Goal: Information Seeking & Learning: Understand process/instructions

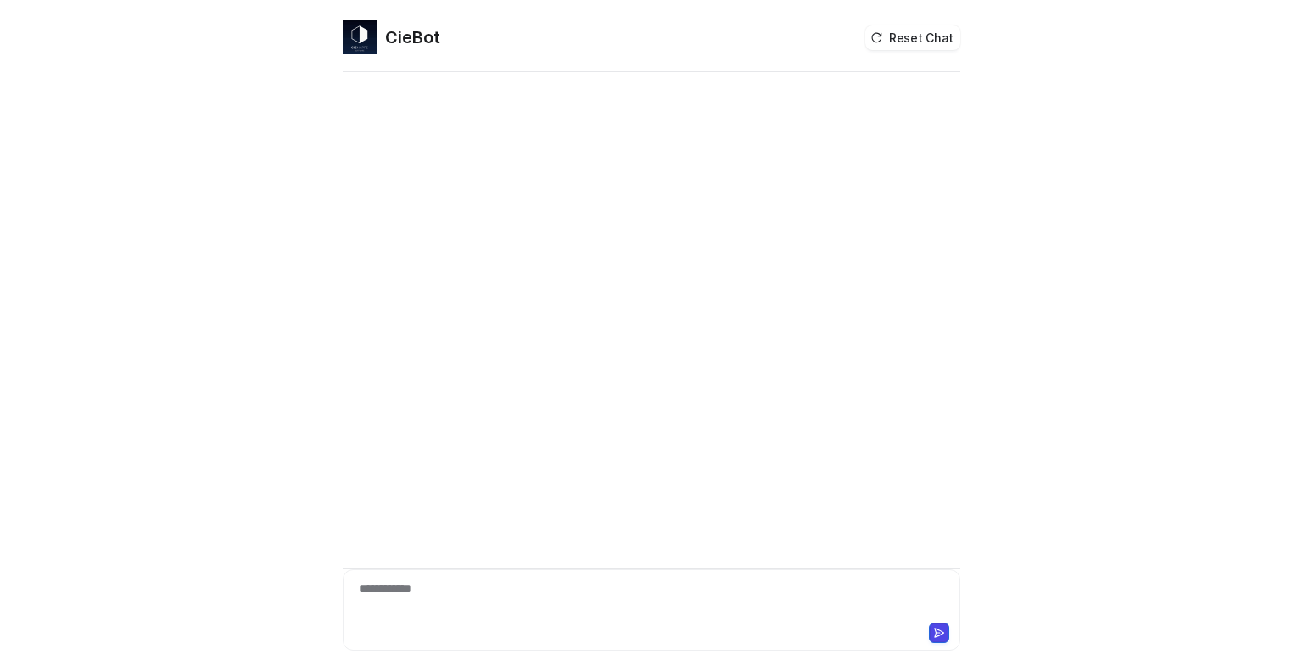
click at [459, 590] on div "**********" at bounding box center [651, 599] width 609 height 39
click at [444, 591] on div "**********" at bounding box center [651, 599] width 609 height 39
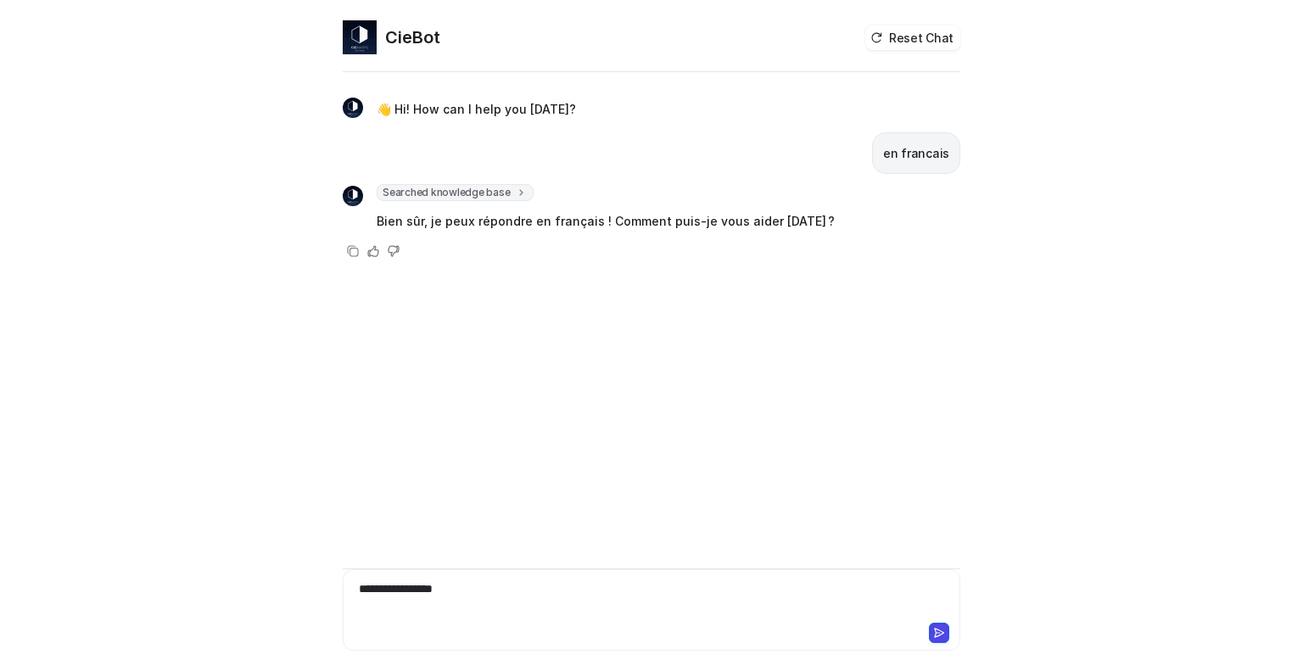
click at [472, 582] on div "**********" at bounding box center [652, 609] width 618 height 81
click at [479, 593] on div "**********" at bounding box center [651, 599] width 609 height 39
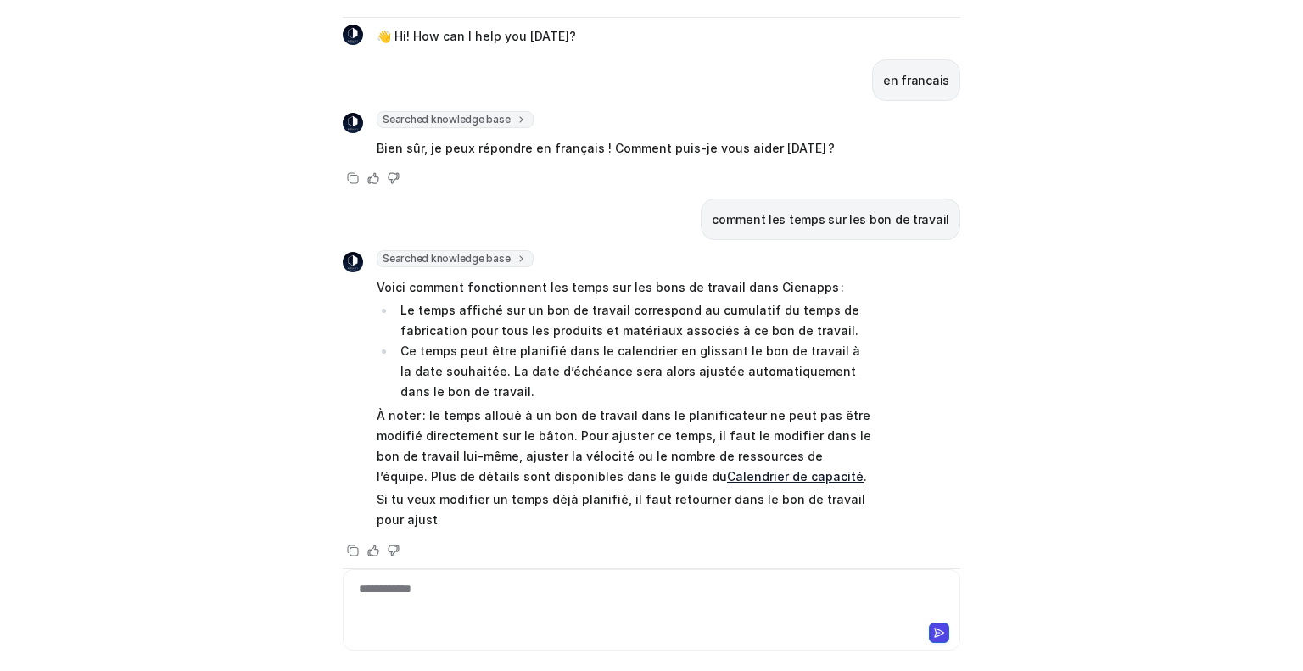
scroll to position [39, 0]
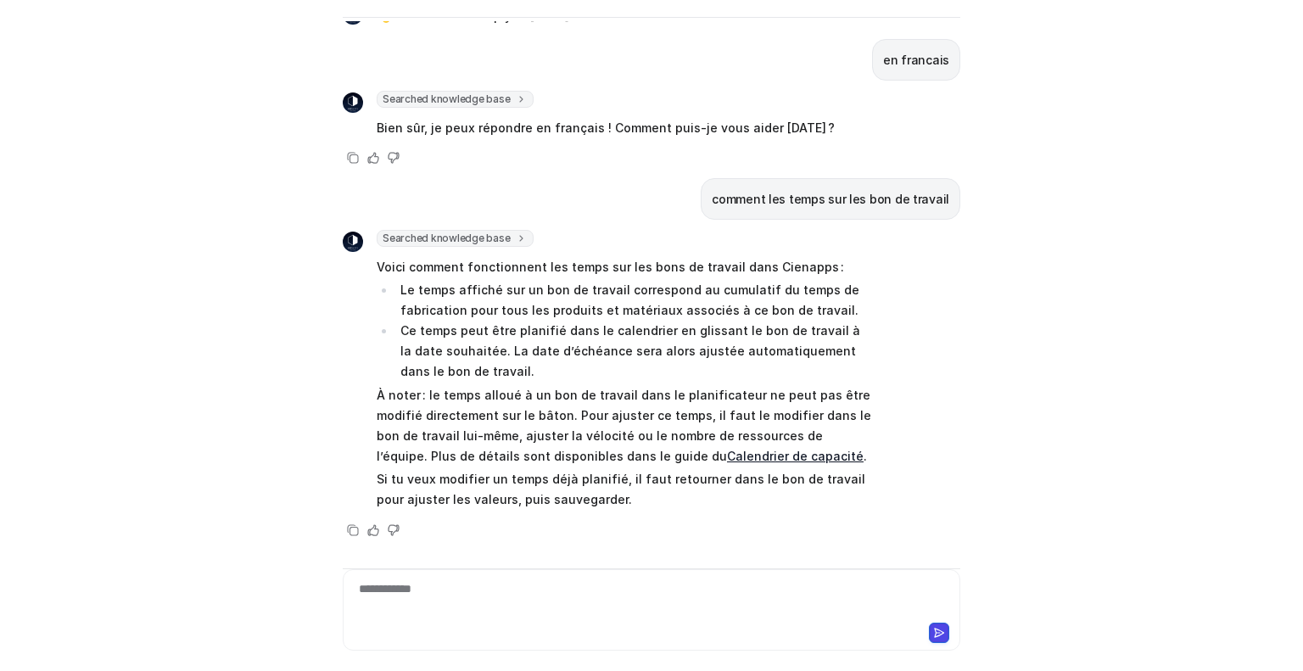
click at [482, 389] on p "À noter : le temps alloué à un bon de travail dans le planificateur ne peut pas…" at bounding box center [625, 425] width 496 height 81
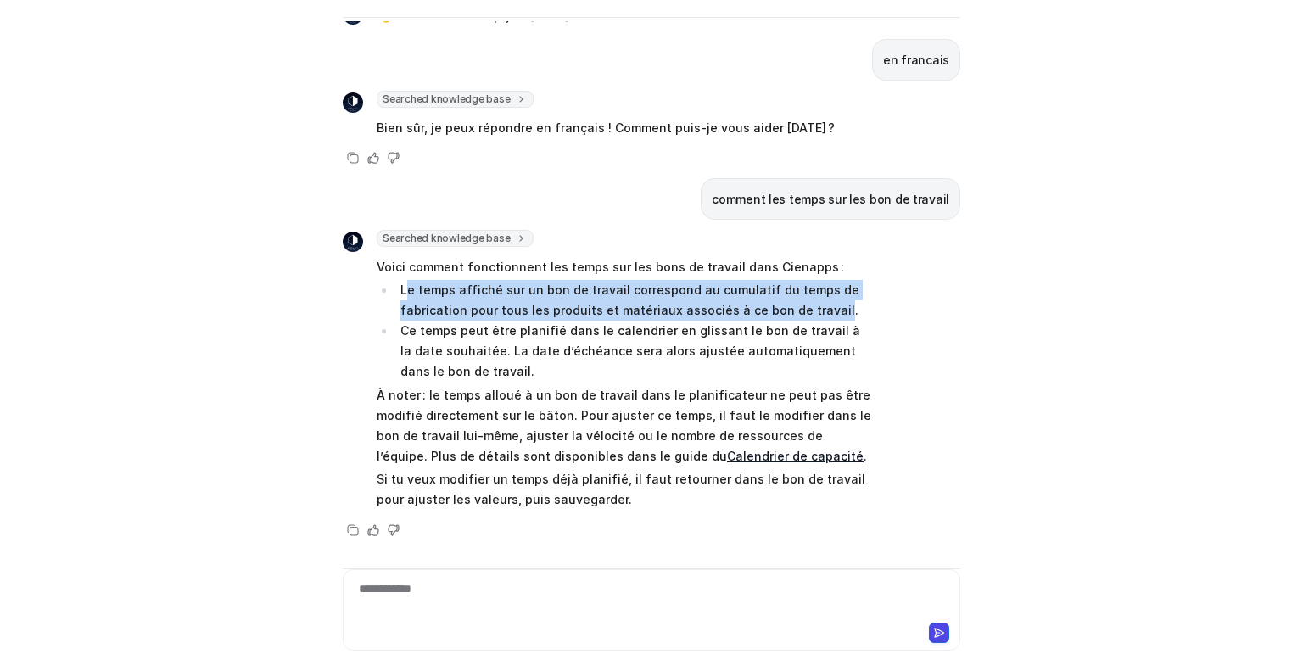
drag, startPoint x: 401, startPoint y: 288, endPoint x: 815, endPoint y: 305, distance: 414.4
click at [815, 305] on li "Le temps affiché sur un bon de travail correspond au cumulatif du temps de fabr…" at bounding box center [634, 300] width 478 height 41
click at [425, 284] on li "Le temps affiché sur un bon de travail correspond au cumulatif du temps de fabr…" at bounding box center [634, 300] width 478 height 41
drag, startPoint x: 438, startPoint y: 284, endPoint x: 825, endPoint y: 302, distance: 387.3
click at [825, 302] on li "Le temps affiché sur un bon de travail correspond au cumulatif du temps de fabr…" at bounding box center [634, 300] width 478 height 41
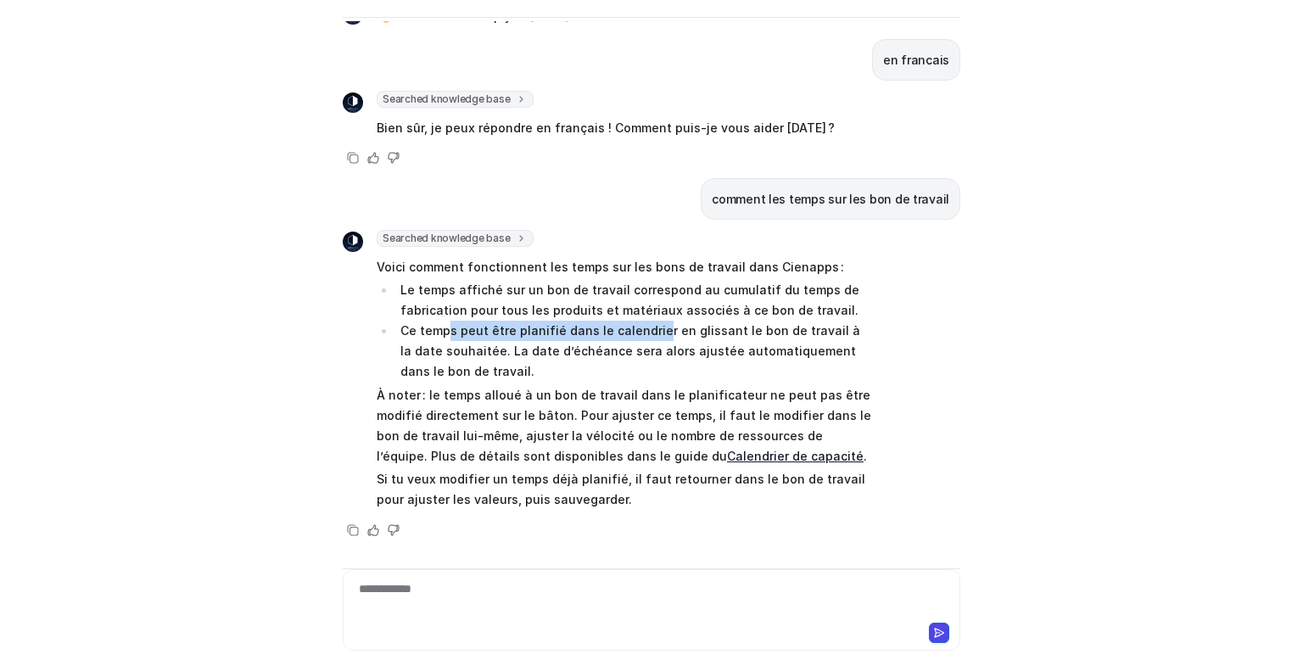
drag, startPoint x: 444, startPoint y: 329, endPoint x: 645, endPoint y: 333, distance: 201.1
click at [645, 333] on li "Ce temps peut être planifié dans le calendrier en glissant le bon de travail à …" at bounding box center [634, 351] width 478 height 61
click at [637, 333] on li "Ce temps peut être planifié dans le calendrier en glissant le bon de travail à …" at bounding box center [634, 351] width 478 height 61
drag, startPoint x: 543, startPoint y: 325, endPoint x: 704, endPoint y: 365, distance: 166.1
click at [875, 329] on div "Searched knowledge base search_queries : [ "temps sur les bons de travail", "mo…" at bounding box center [652, 385] width 618 height 311
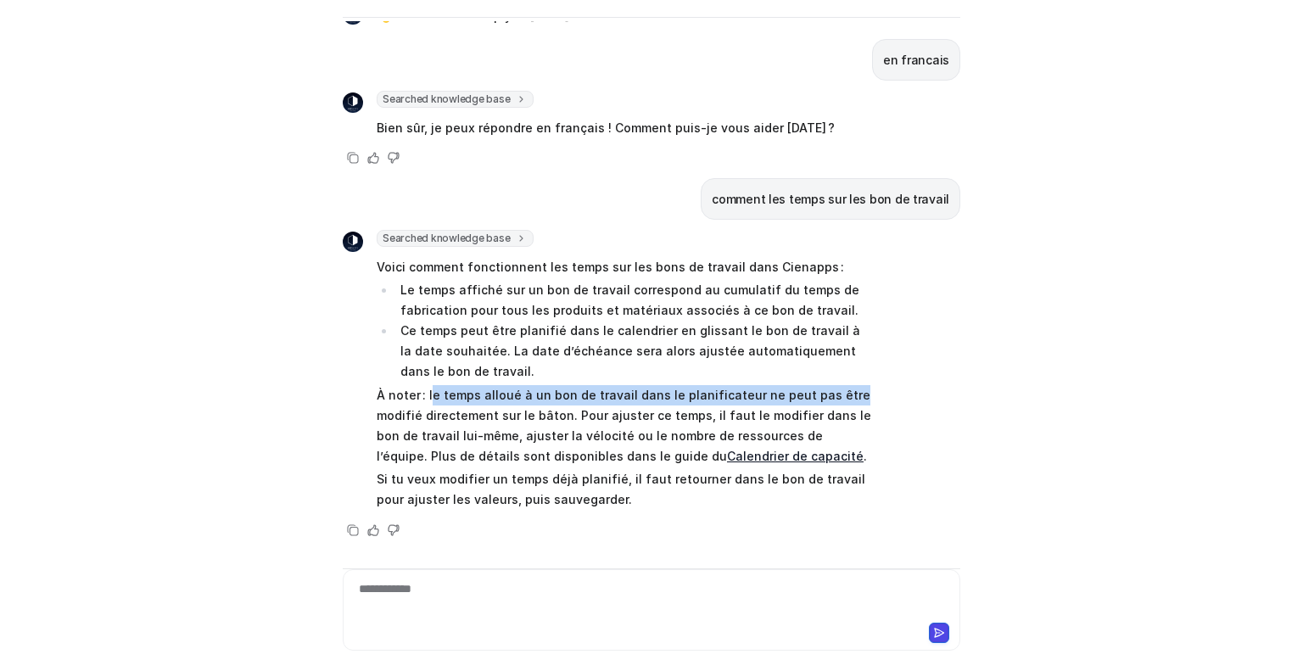
drag, startPoint x: 423, startPoint y: 391, endPoint x: 838, endPoint y: 395, distance: 415.8
click at [838, 395] on p "À noter : le temps alloué à un bon de travail dans le planificateur ne peut pas…" at bounding box center [625, 425] width 496 height 81
click at [427, 592] on div "**********" at bounding box center [651, 599] width 609 height 39
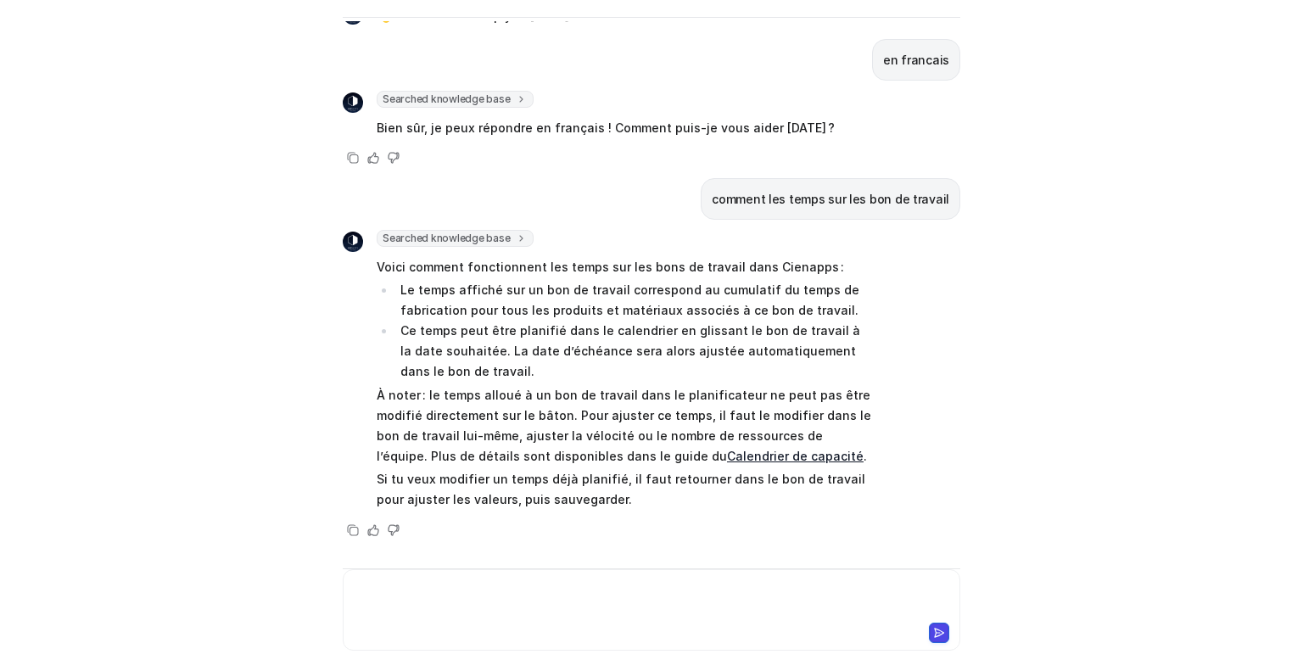
click at [727, 453] on link "Calendrier de capacité" at bounding box center [795, 456] width 137 height 14
click at [431, 596] on div at bounding box center [651, 599] width 609 height 39
drag, startPoint x: 390, startPoint y: 248, endPoint x: 484, endPoint y: 257, distance: 93.8
click at [716, 244] on div "Searched knowledge base search_queries : [ "temps sur les bons de travail", "mo…" at bounding box center [625, 240] width 496 height 20
drag, startPoint x: 548, startPoint y: 277, endPoint x: 566, endPoint y: 294, distance: 24.6
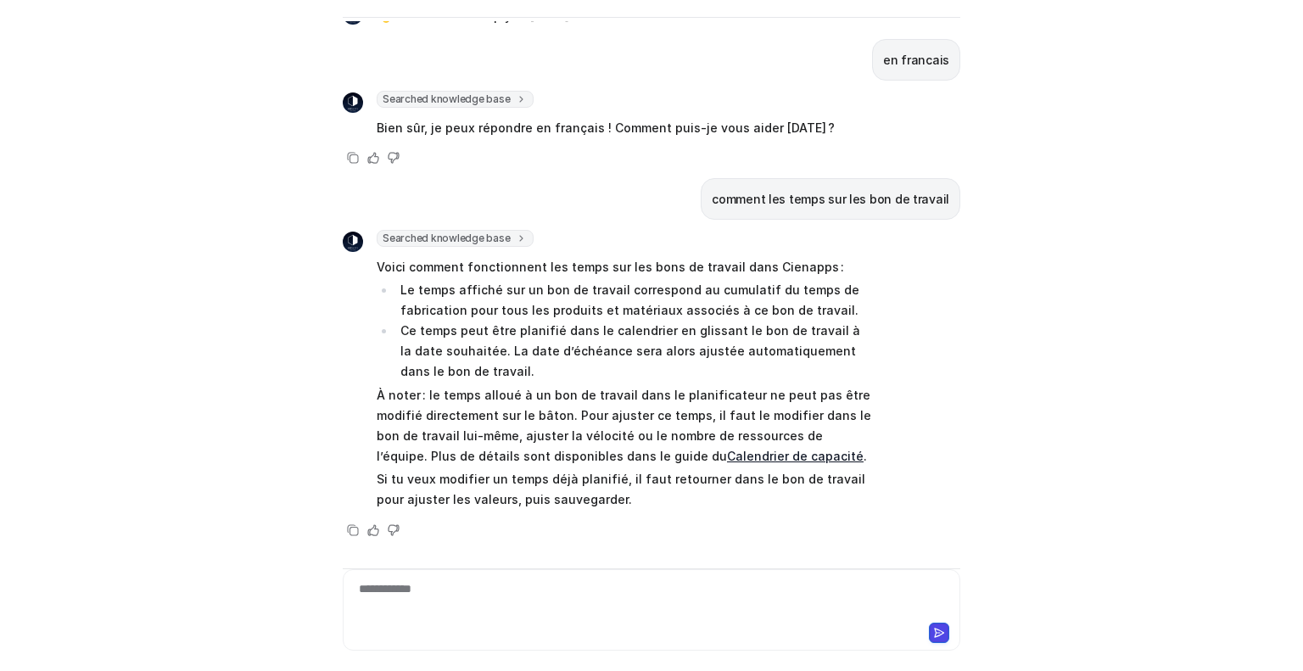
click at [548, 279] on span "Voici comment fonctionnent les temps sur les bons de travail dans Cienapps : Le…" at bounding box center [625, 384] width 496 height 260
drag, startPoint x: 509, startPoint y: 274, endPoint x: 520, endPoint y: 278, distance: 11.8
click at [510, 274] on p "Voici comment fonctionnent les temps sur les bons de travail dans Cienapps :" at bounding box center [625, 267] width 496 height 20
drag, startPoint x: 522, startPoint y: 284, endPoint x: 757, endPoint y: 292, distance: 235.1
click at [757, 292] on li "Le temps affiché sur un bon de travail correspond au cumulatif du temps de fabr…" at bounding box center [634, 300] width 478 height 41
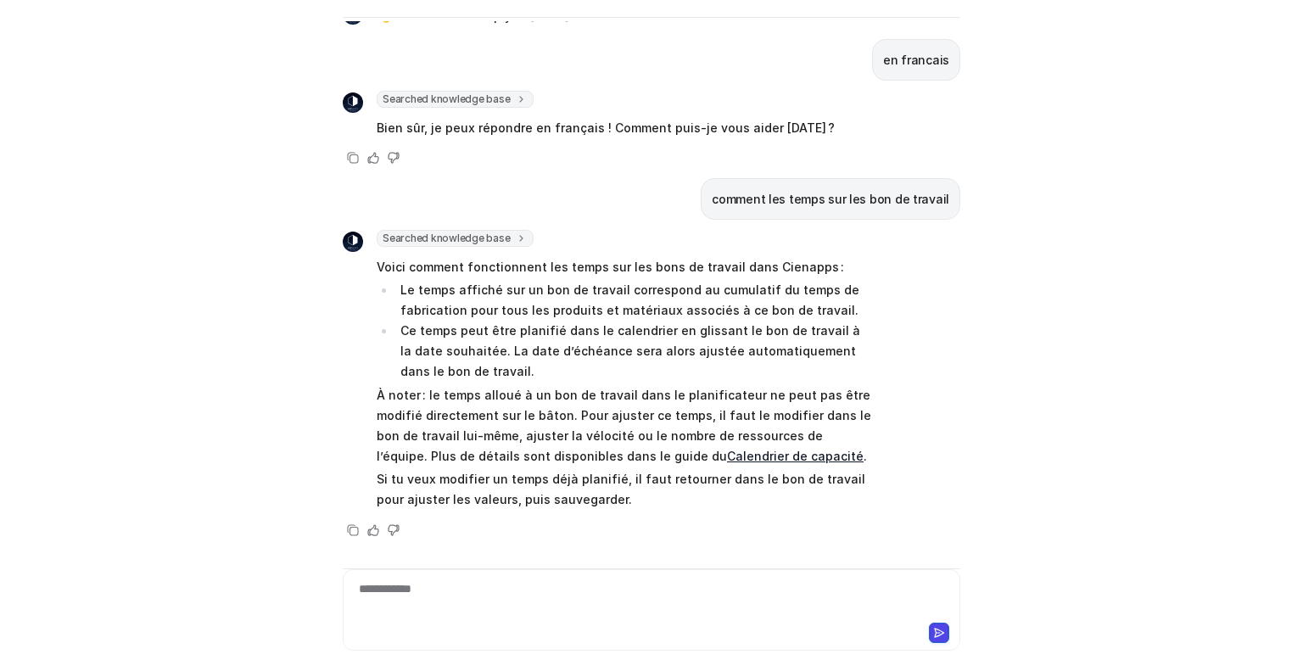
click at [453, 582] on div "**********" at bounding box center [651, 599] width 609 height 39
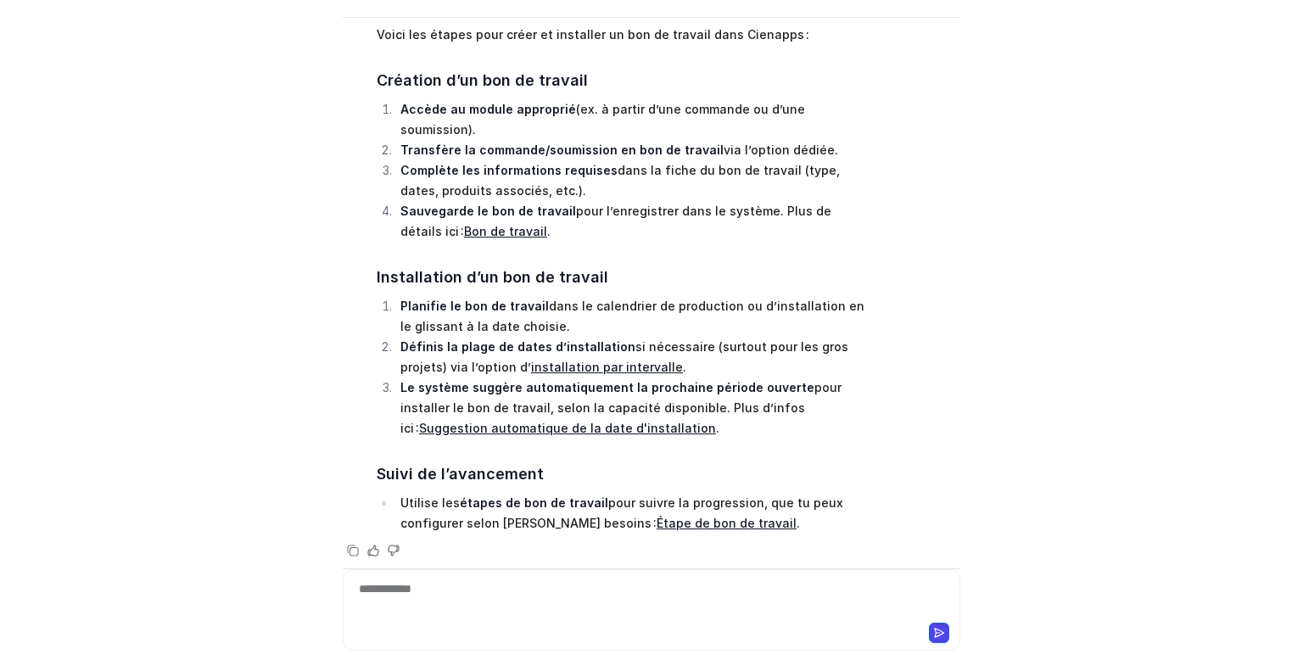
scroll to position [669, 0]
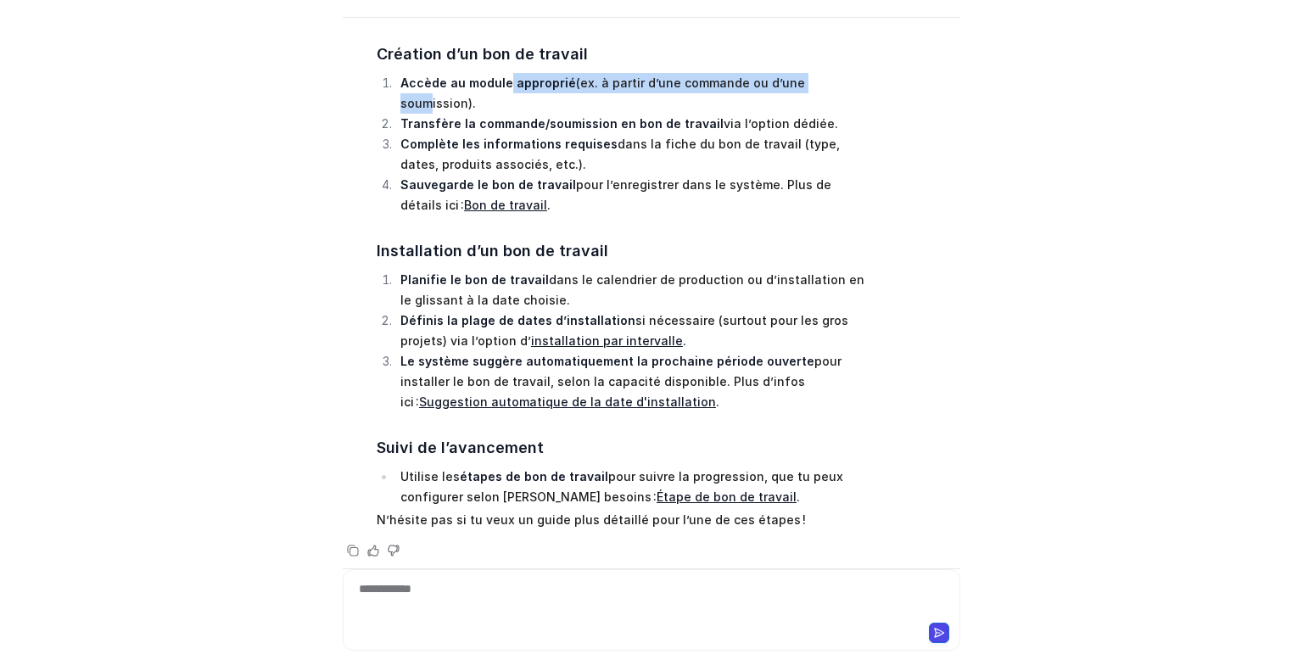
drag, startPoint x: 497, startPoint y: 77, endPoint x: 803, endPoint y: 77, distance: 305.4
click at [803, 77] on li "Accède au module approprié (ex. à partir d’une commande ou d’une soumission)." at bounding box center [634, 93] width 478 height 41
click at [479, 580] on div "**********" at bounding box center [651, 599] width 609 height 39
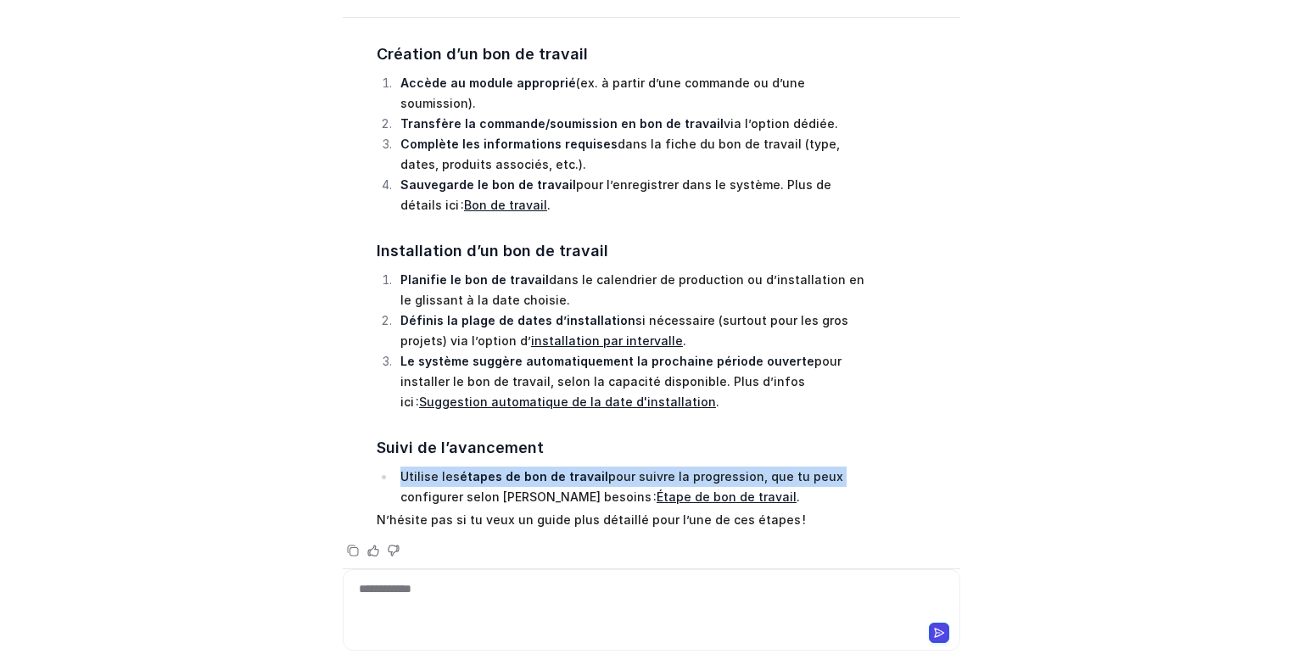
drag, startPoint x: 396, startPoint y: 454, endPoint x: 811, endPoint y: 468, distance: 415.1
click at [811, 467] on li "Utilise les étapes de bon de travail pour suivre la progression, que tu peux co…" at bounding box center [634, 487] width 478 height 41
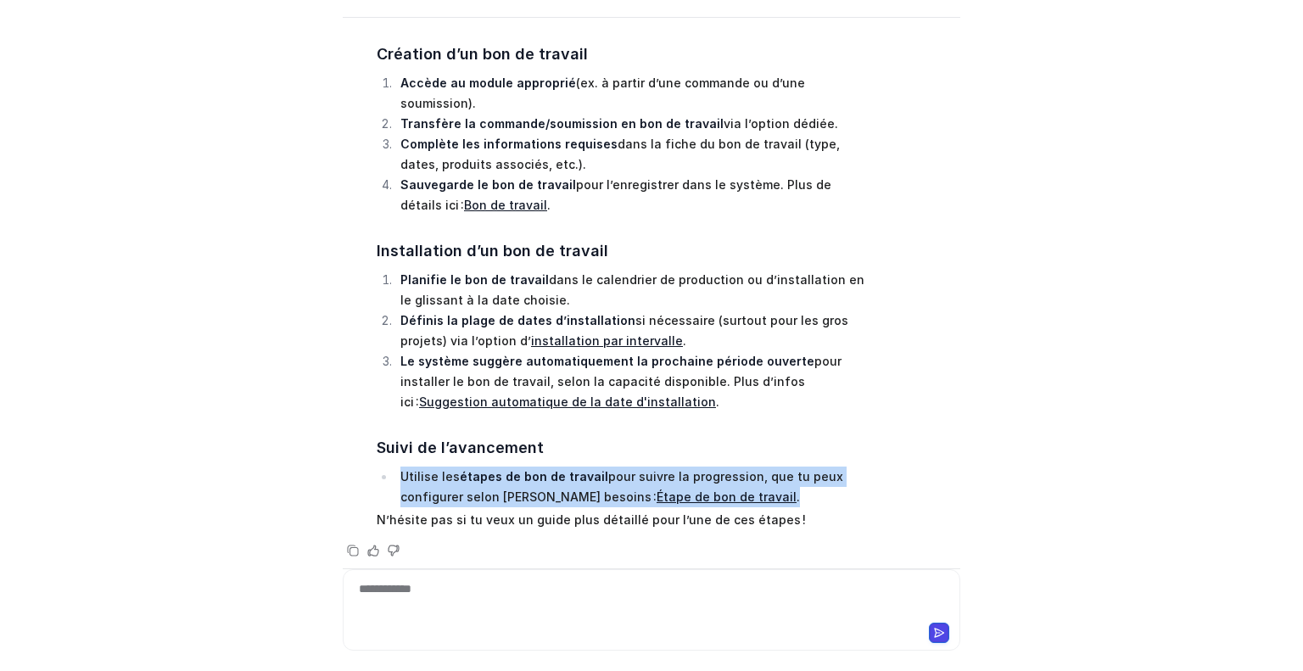
click at [657, 490] on link "Étape de bon de travail" at bounding box center [727, 497] width 140 height 14
